Goal: Transaction & Acquisition: Purchase product/service

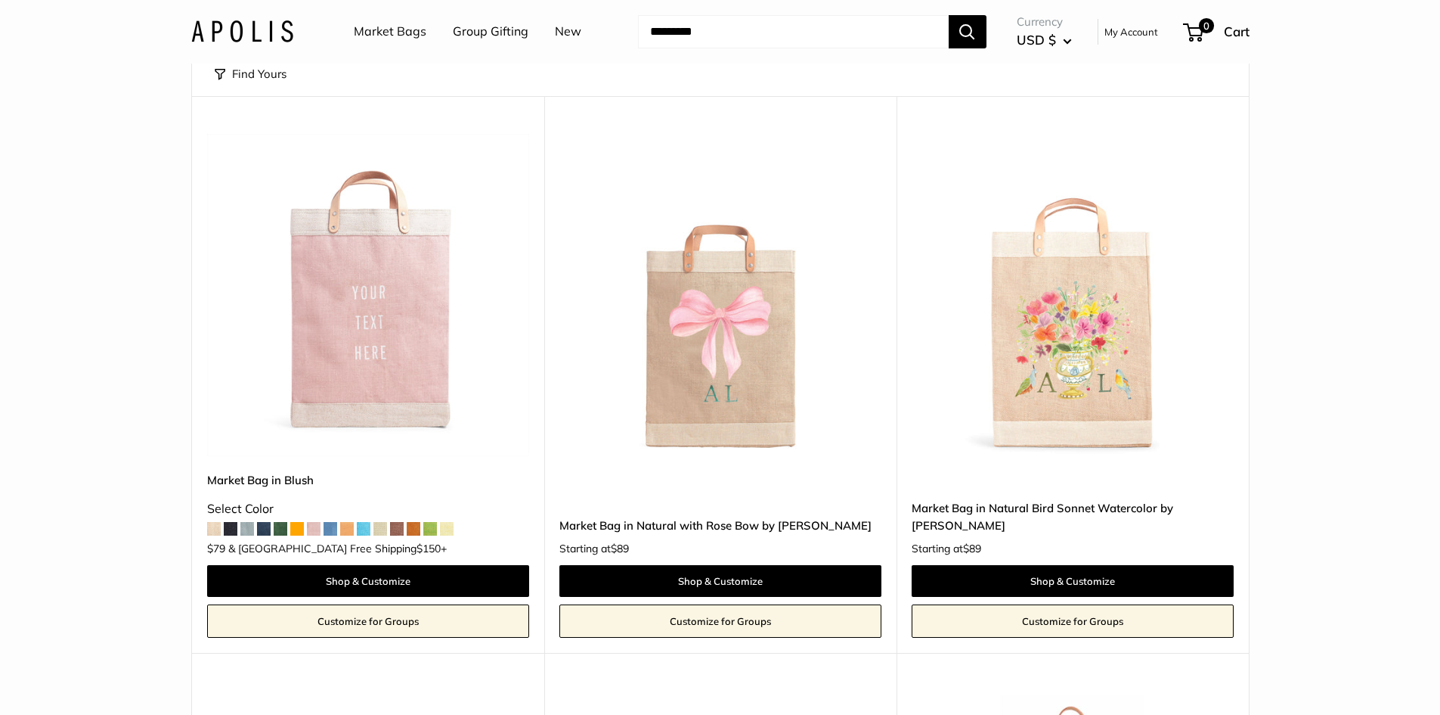
scroll to position [151, 0]
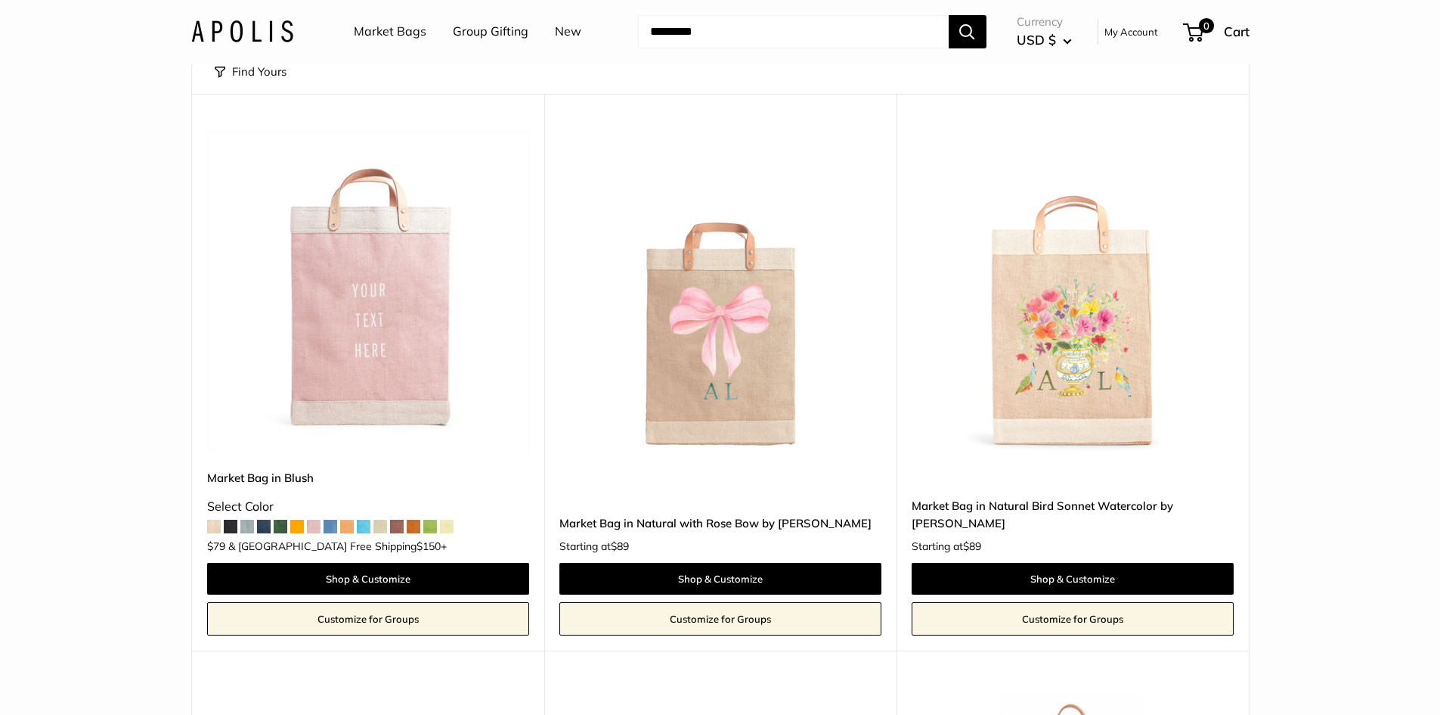
click at [0, 0] on img at bounding box center [0, 0] width 0 height 0
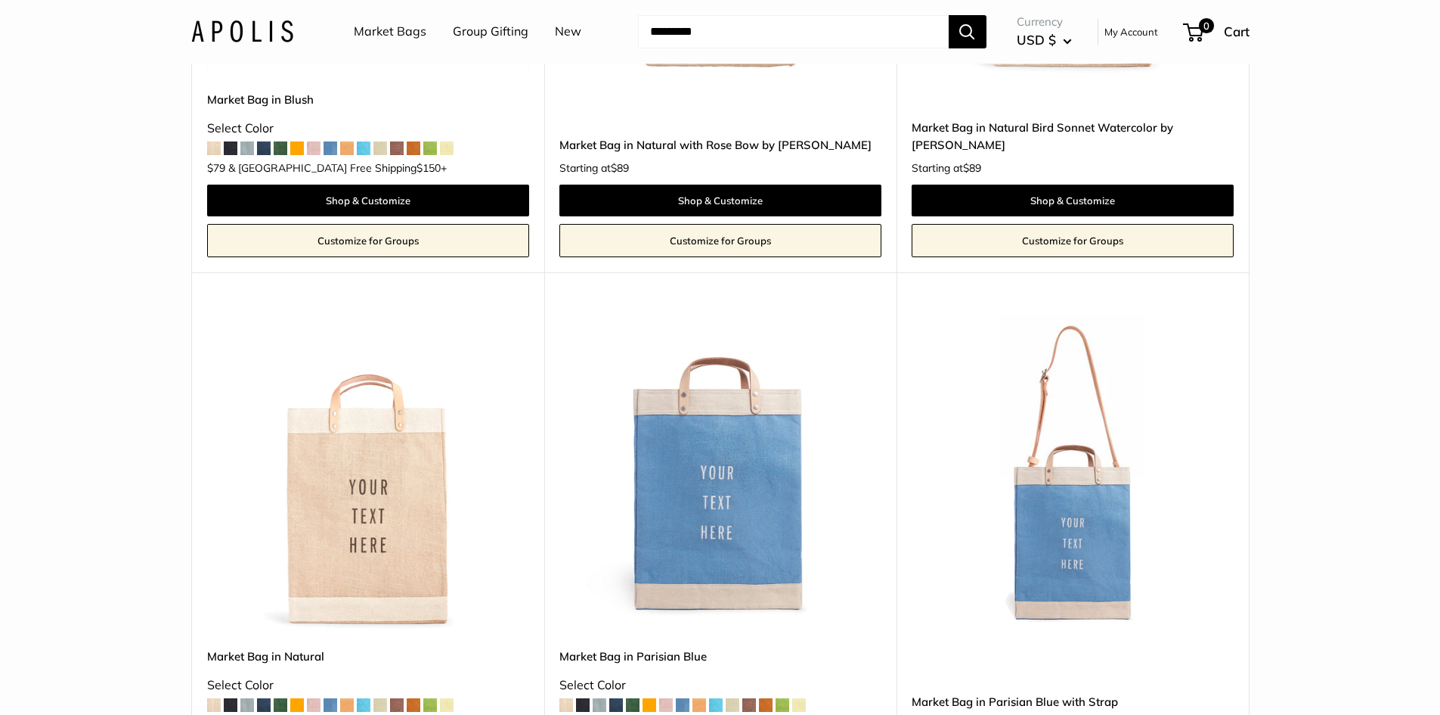
scroll to position [0, 0]
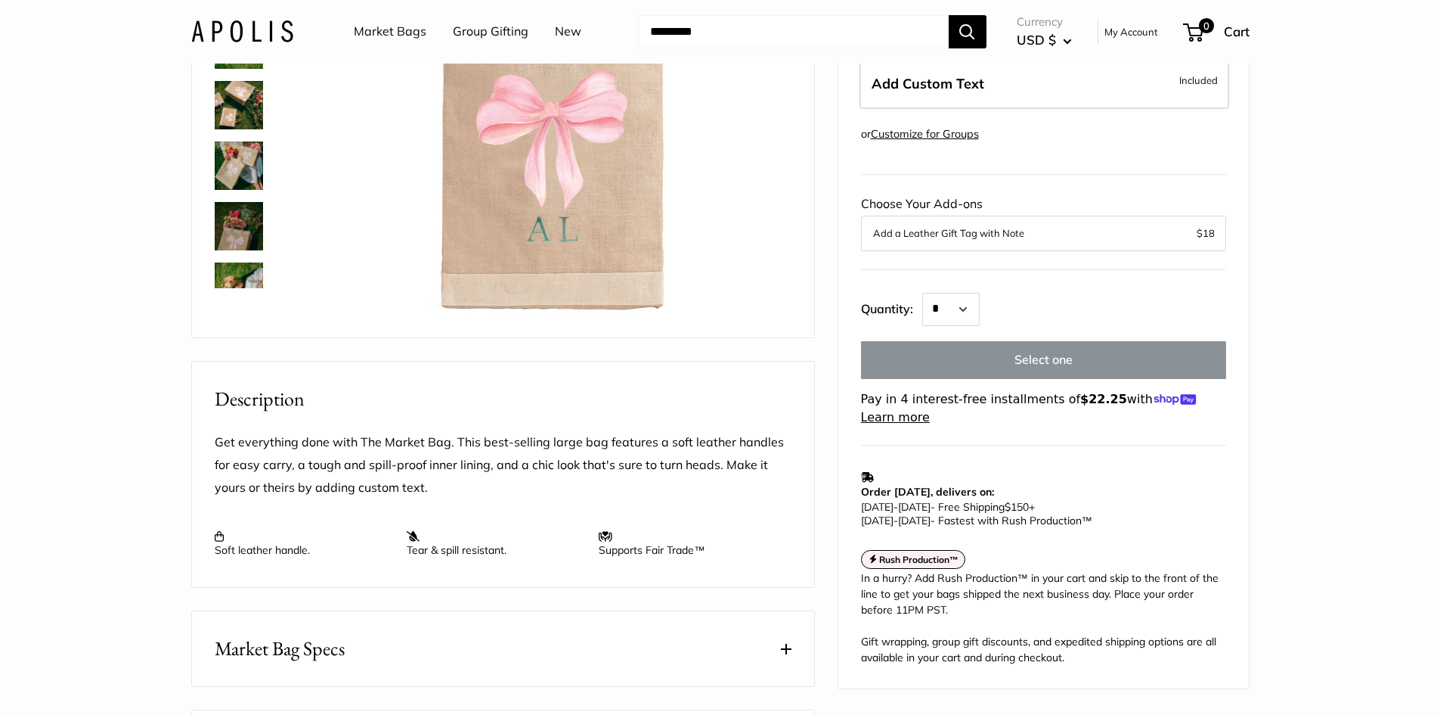
scroll to position [302, 0]
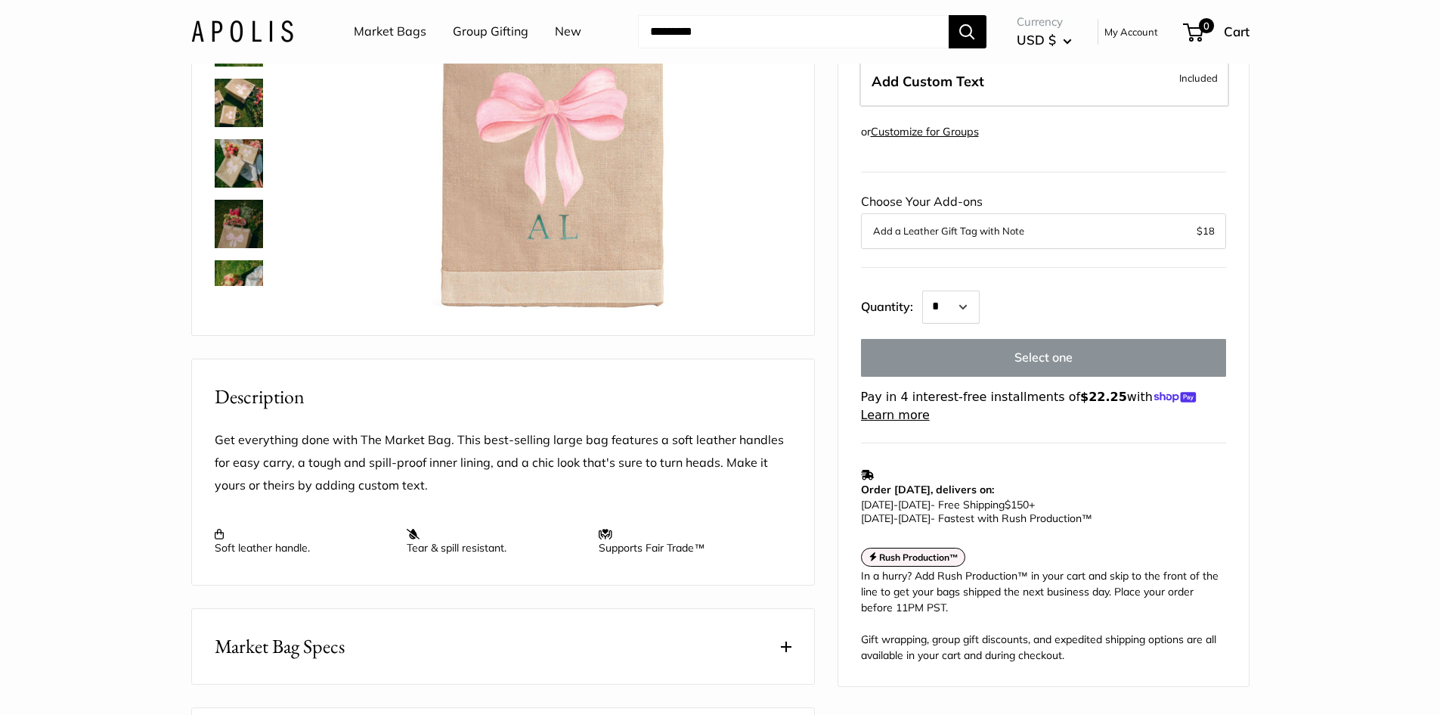
click at [403, 29] on link "Market Bags" at bounding box center [390, 31] width 73 height 23
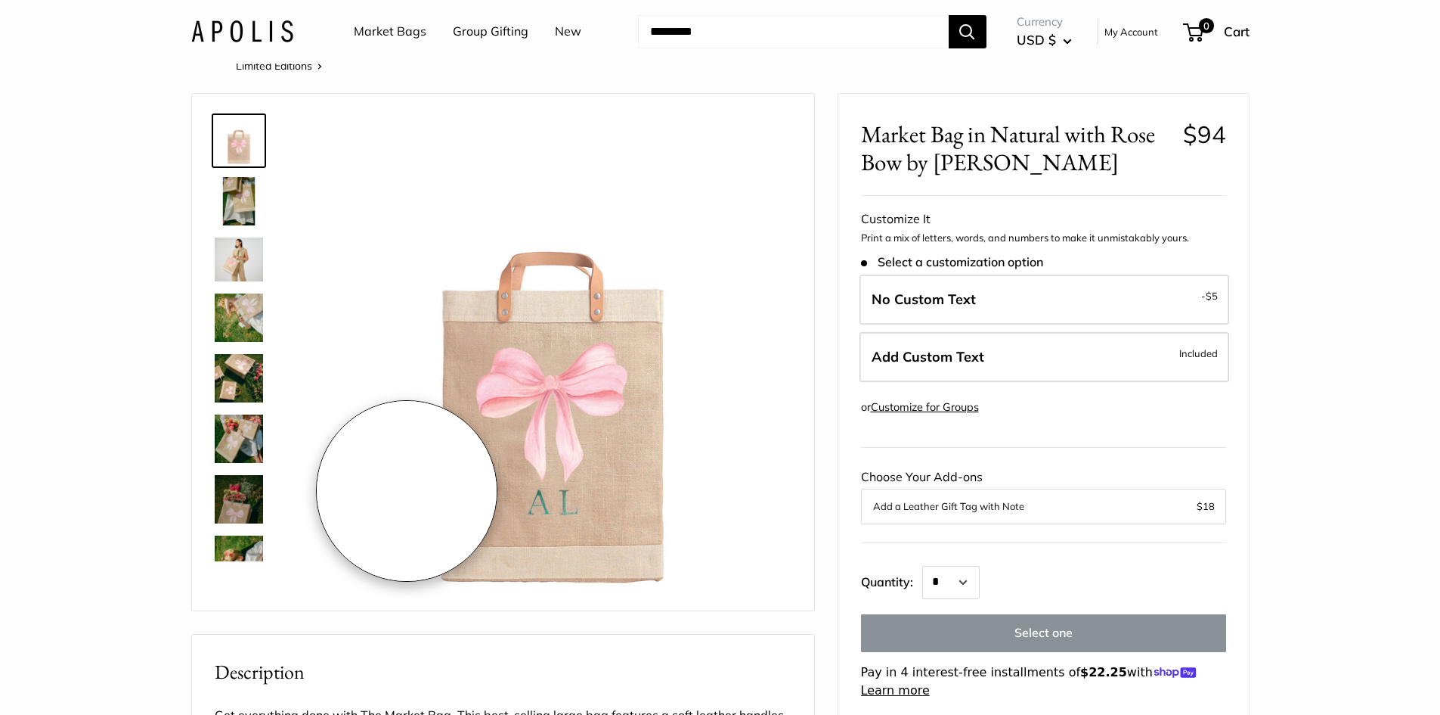
scroll to position [0, 0]
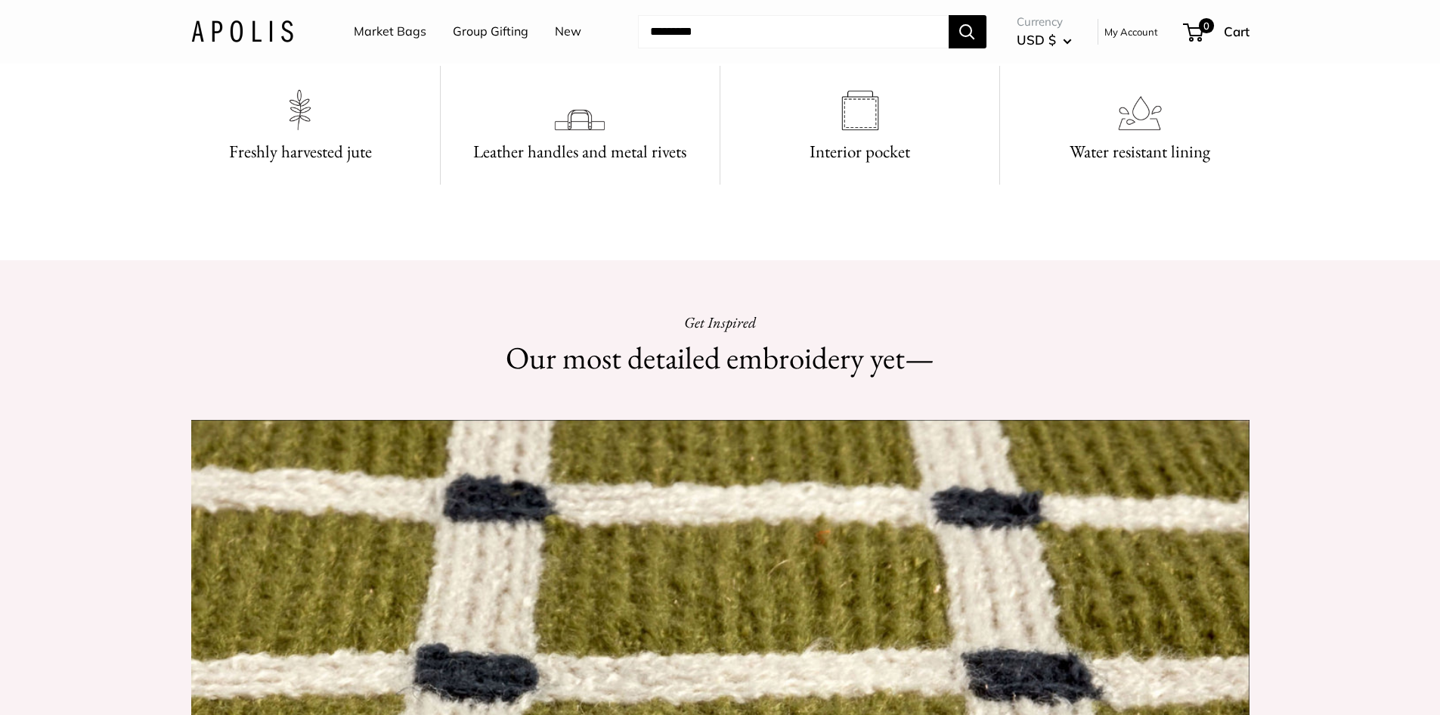
scroll to position [1190, 0]
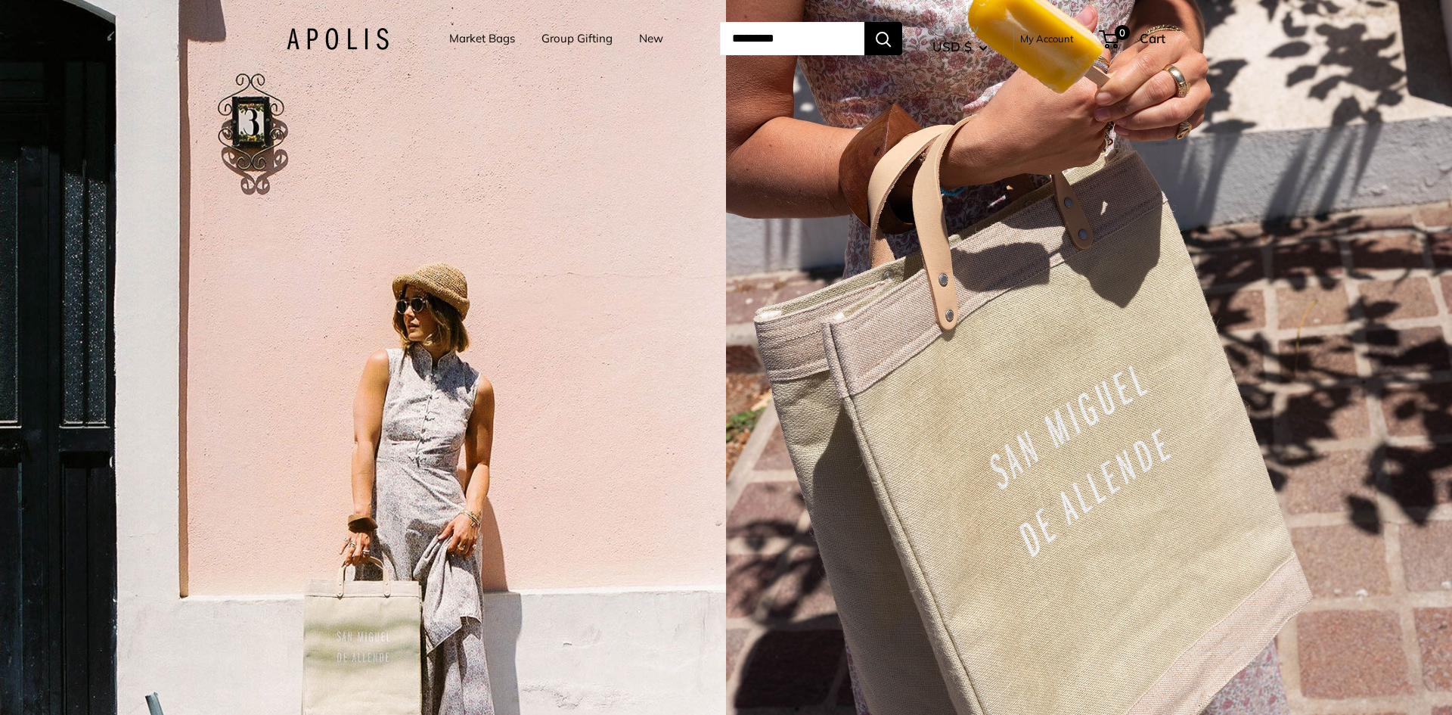
click at [767, 42] on input "Search..." at bounding box center [792, 38] width 144 height 33
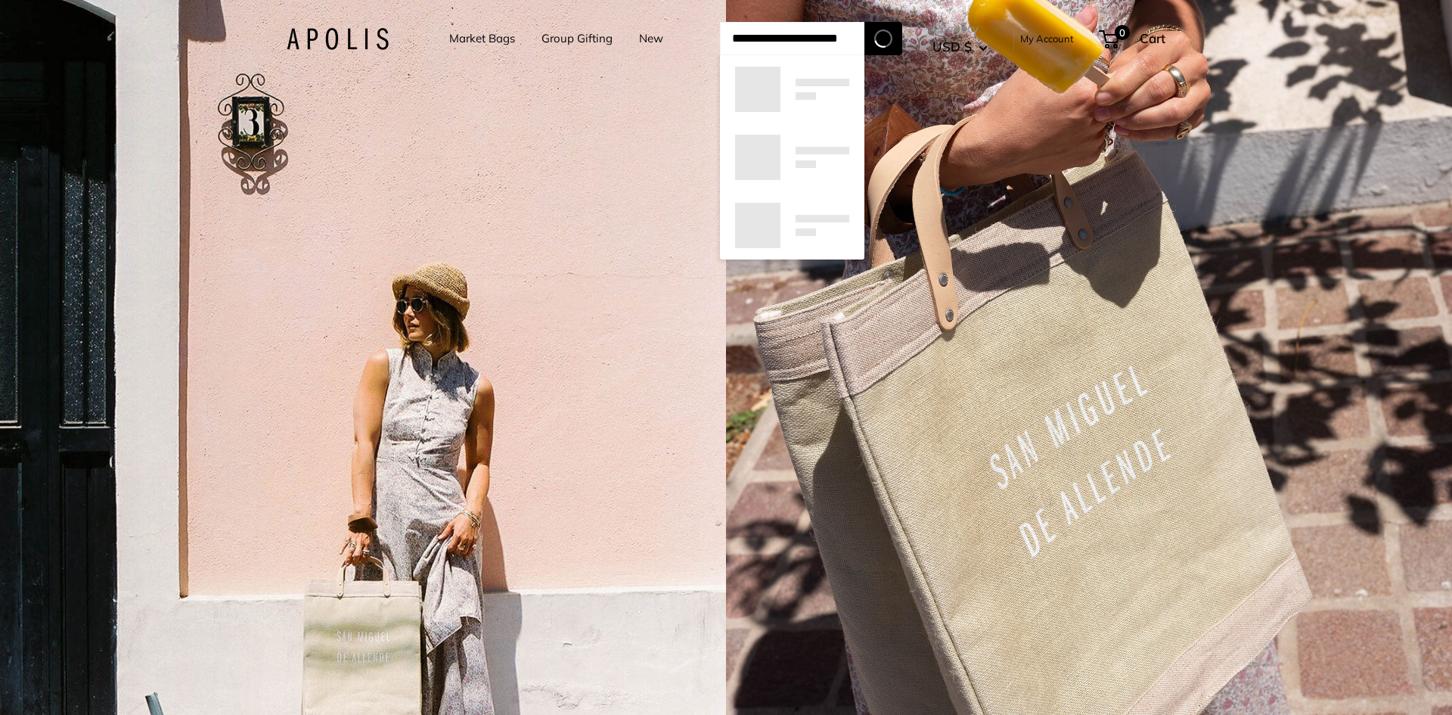
type input "**********"
click at [864, 22] on button "Search" at bounding box center [883, 38] width 38 height 33
